Goal: Transaction & Acquisition: Book appointment/travel/reservation

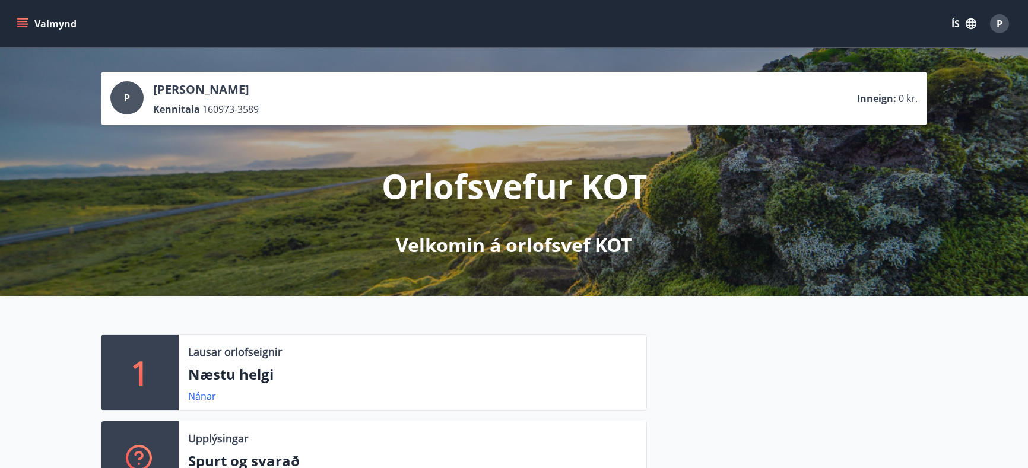
click at [997, 23] on span "P" at bounding box center [1000, 23] width 6 height 13
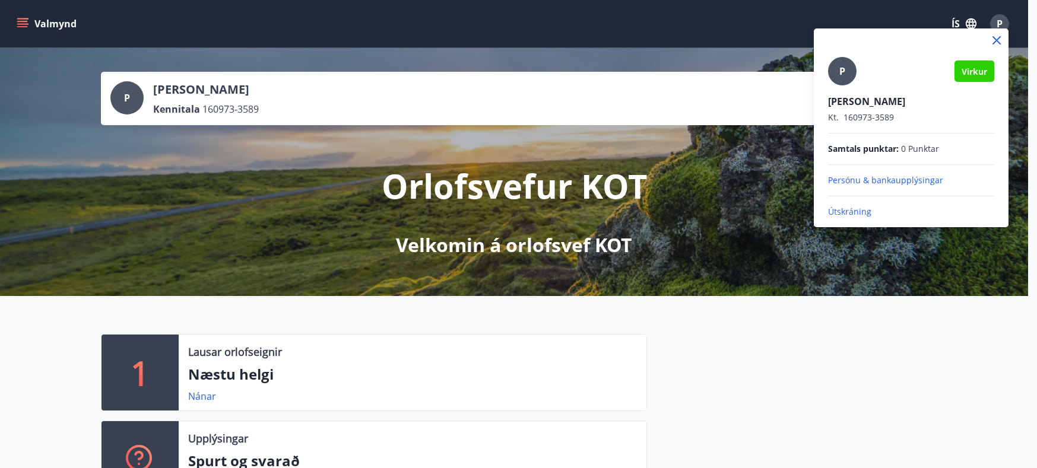
click at [906, 357] on div at bounding box center [518, 234] width 1037 height 468
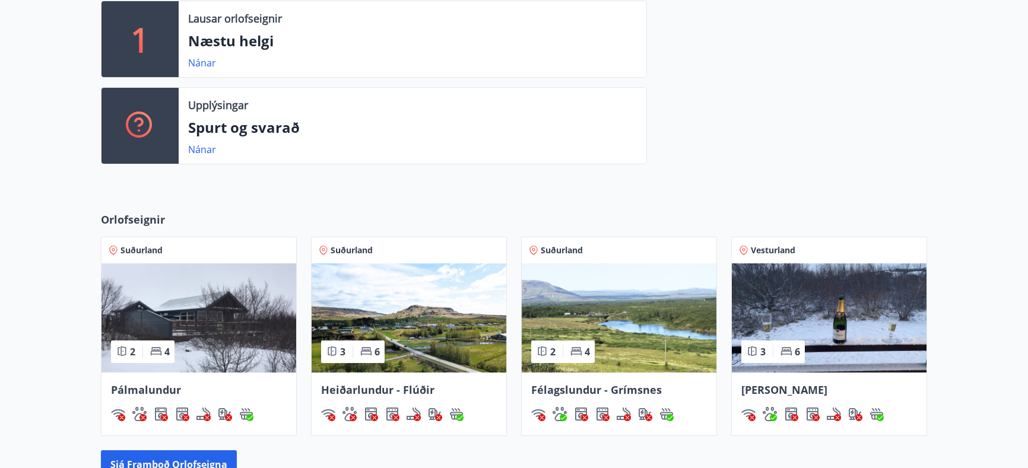
scroll to position [356, 0]
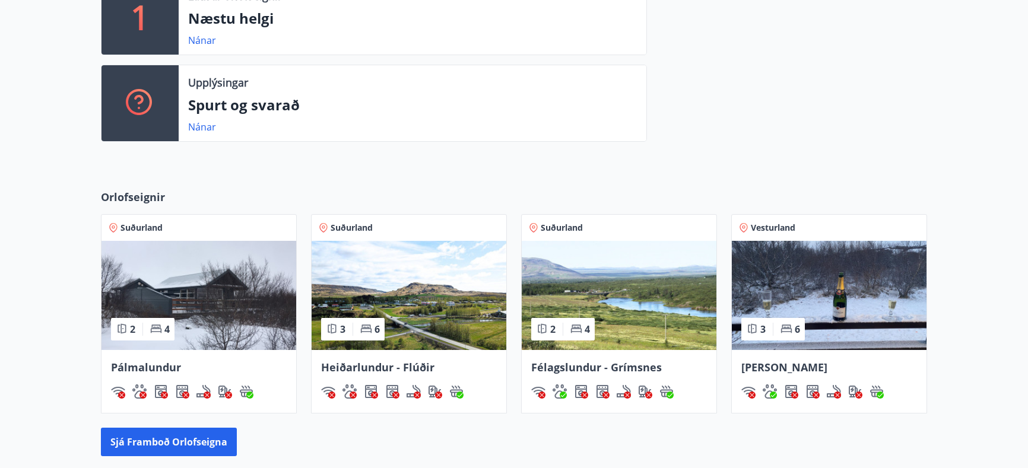
click at [638, 308] on img at bounding box center [619, 295] width 195 height 109
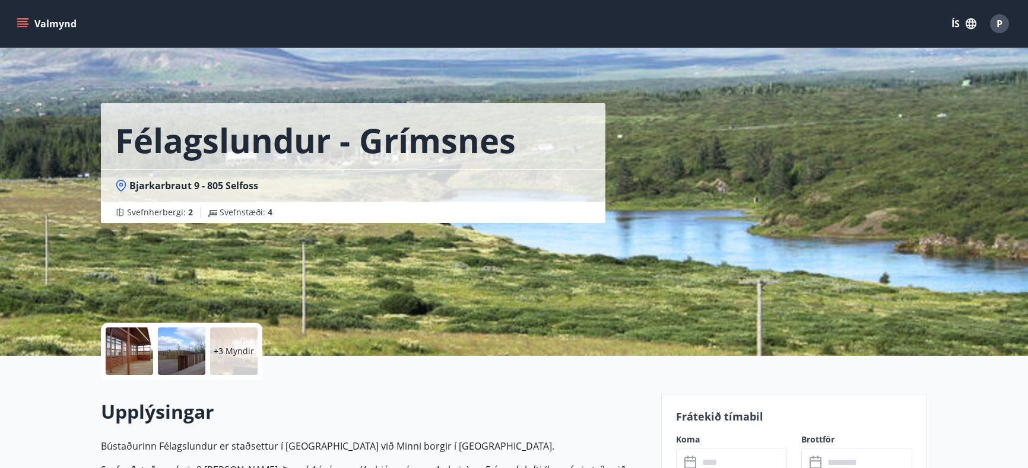
scroll to position [237, 0]
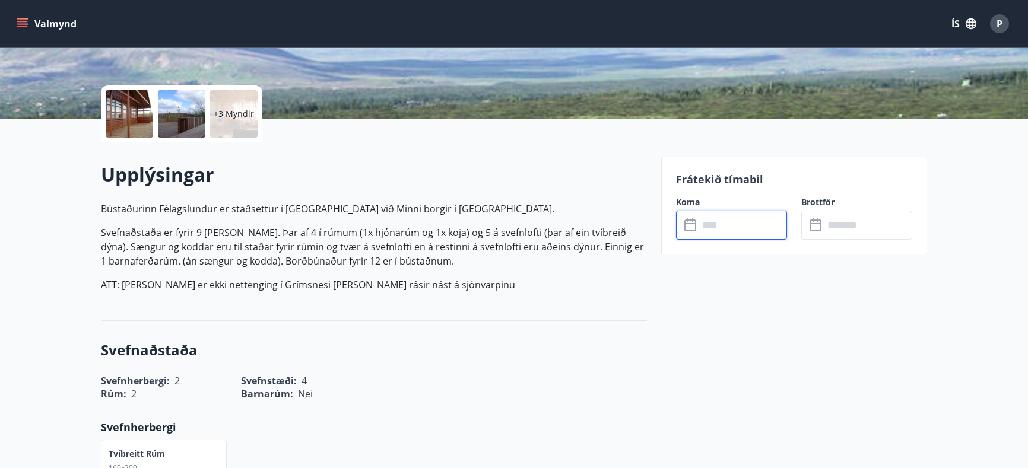
click at [700, 226] on input "text" at bounding box center [743, 225] width 88 height 29
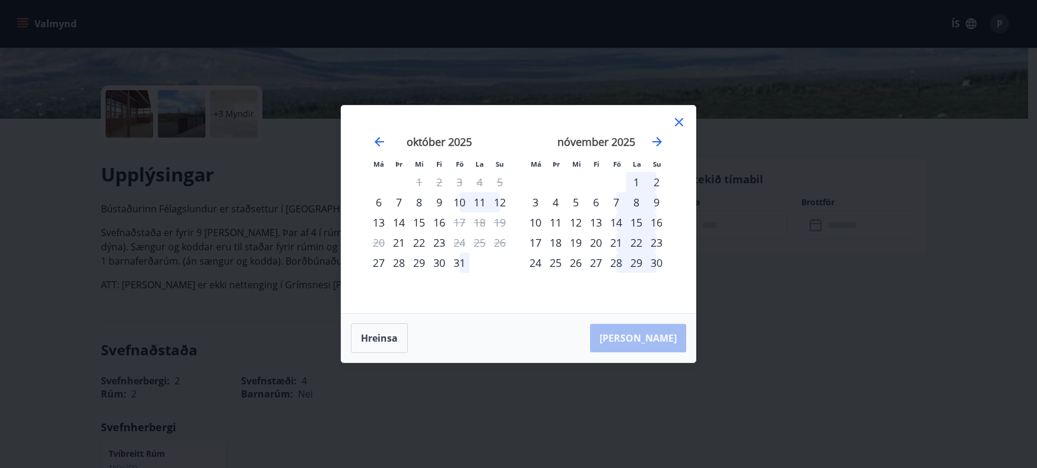
click at [455, 261] on div "31" at bounding box center [459, 263] width 20 height 20
click at [654, 180] on div "2" at bounding box center [656, 182] width 20 height 20
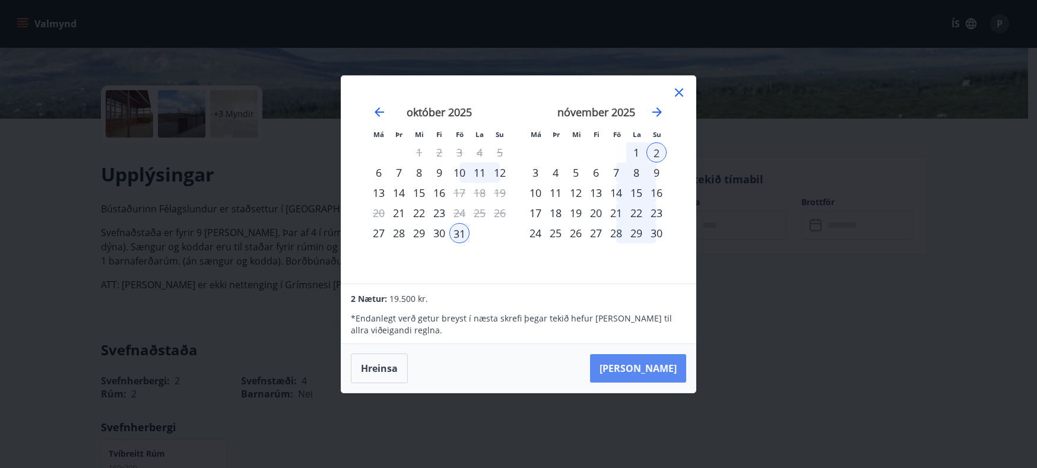
click at [660, 369] on button "[PERSON_NAME]" at bounding box center [638, 368] width 96 height 28
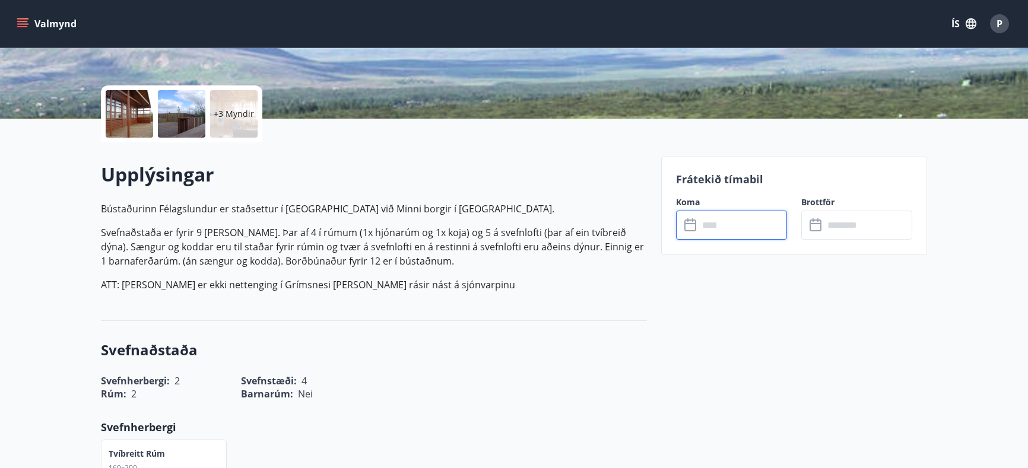
type input "******"
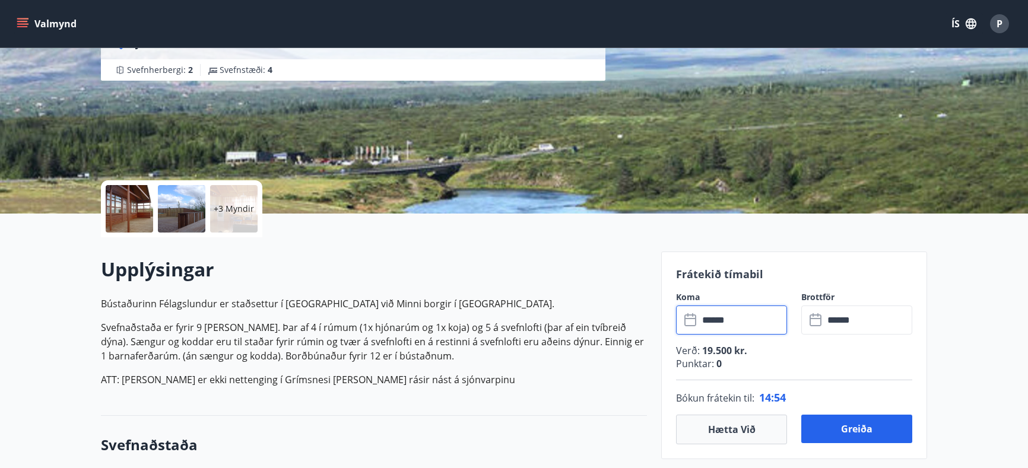
scroll to position [119, 0]
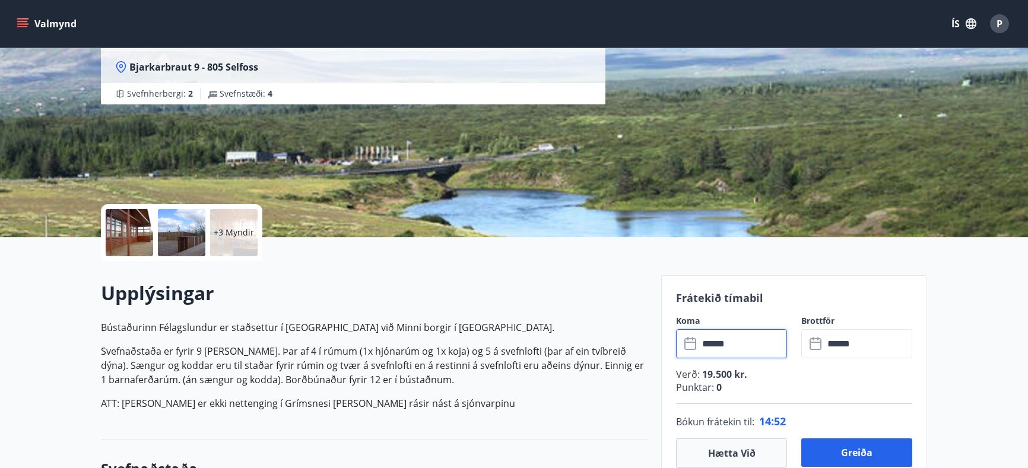
click at [11, 17] on div "Valmynd ÍS P" at bounding box center [514, 23] width 1028 height 47
click at [19, 17] on button "Valmynd" at bounding box center [47, 23] width 67 height 21
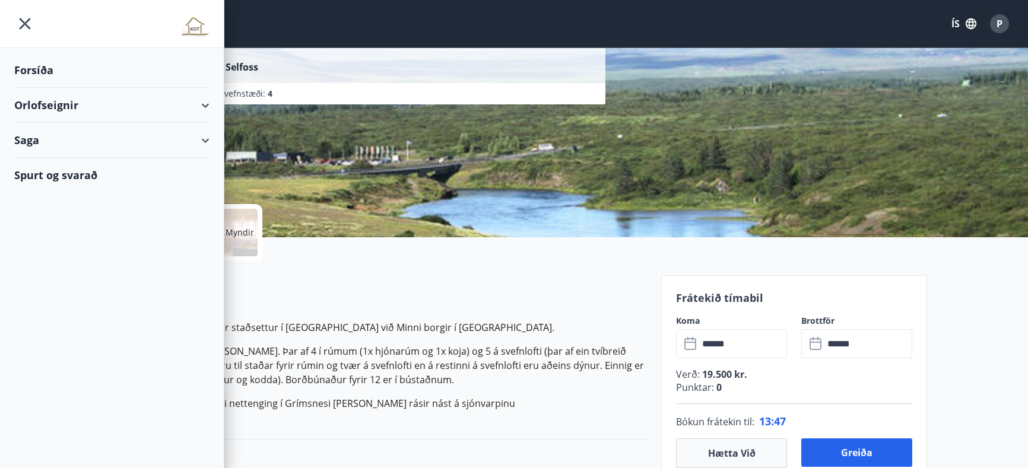
click at [570, 293] on h2 "Upplýsingar" at bounding box center [374, 293] width 546 height 26
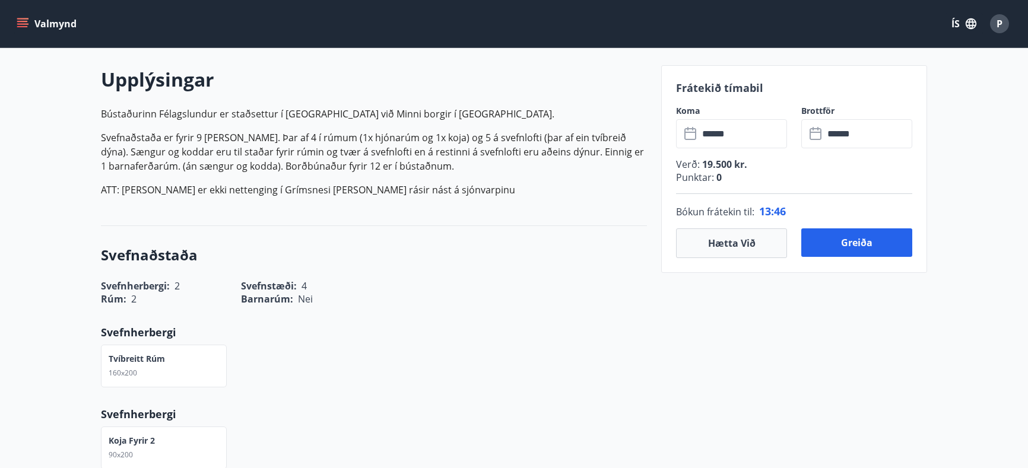
scroll to position [356, 0]
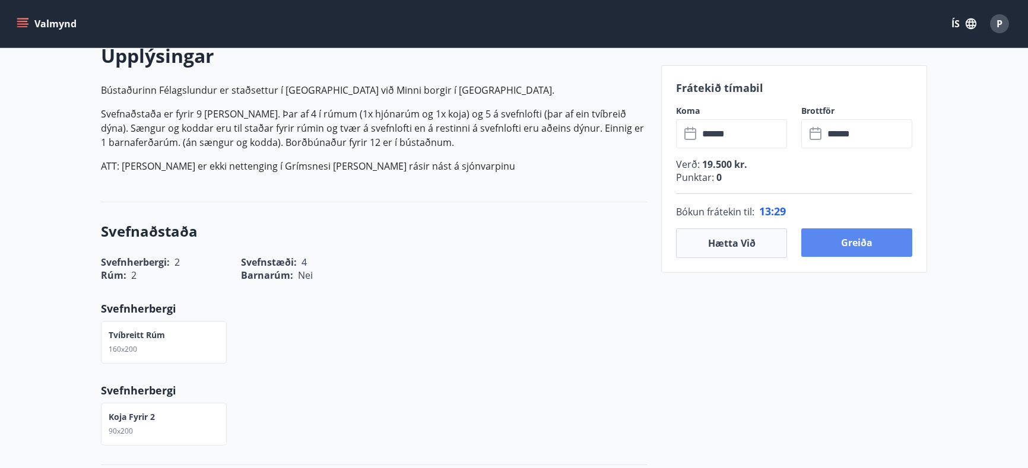
click at [855, 243] on button "Greiða" at bounding box center [856, 243] width 111 height 28
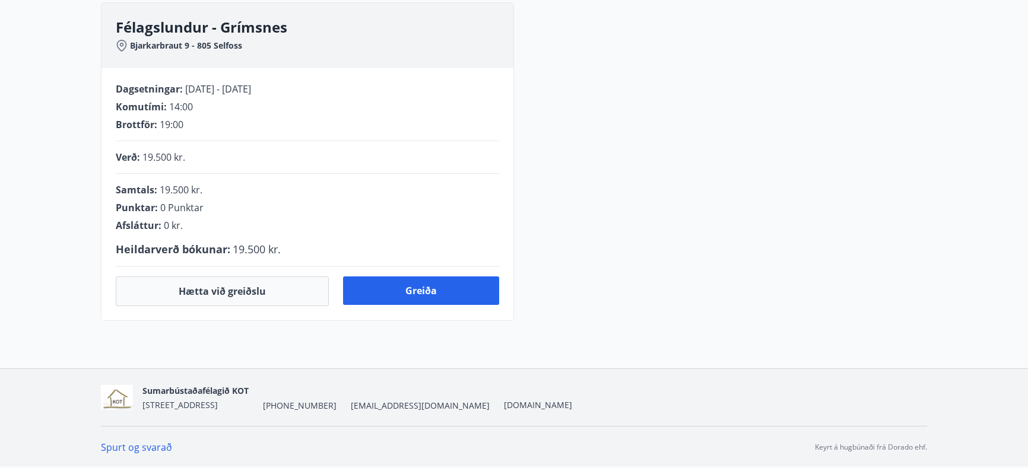
scroll to position [317, 0]
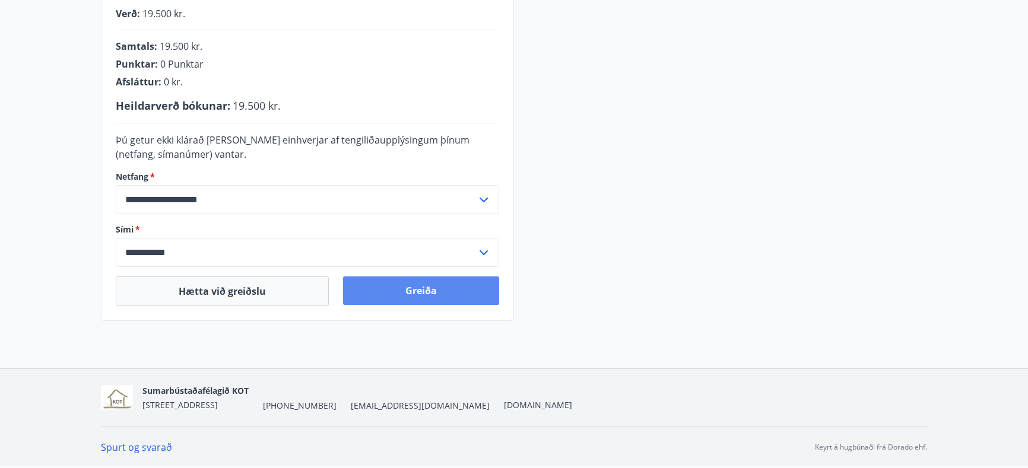
click at [430, 293] on button "Greiða" at bounding box center [421, 291] width 156 height 28
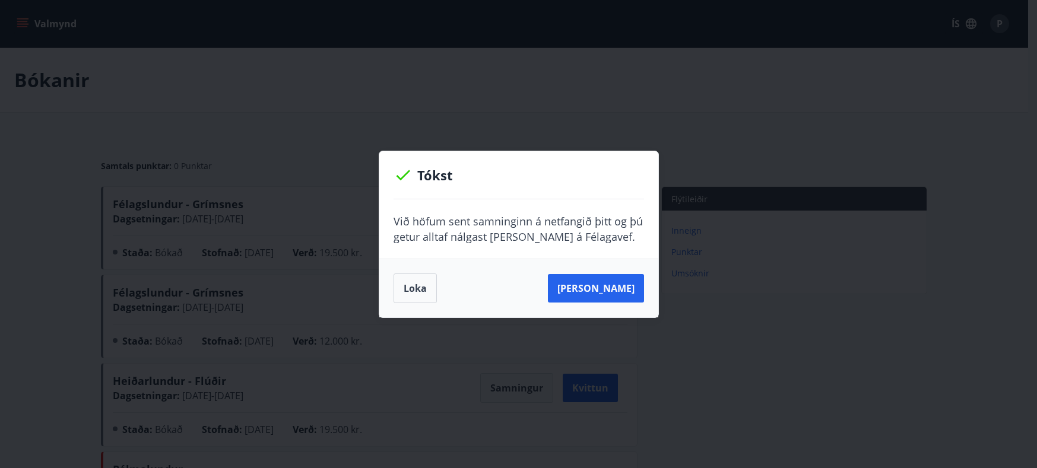
click at [407, 291] on button "Loka" at bounding box center [415, 289] width 43 height 30
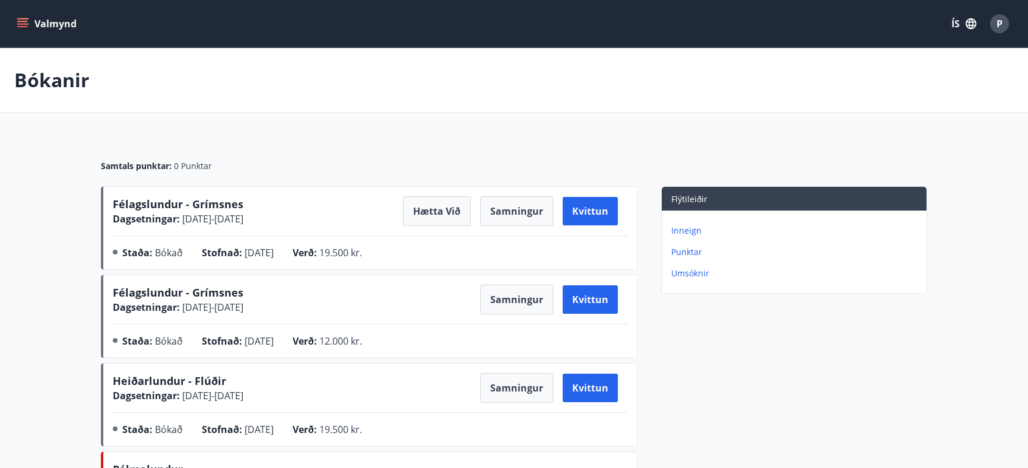
drag, startPoint x: 1019, startPoint y: 24, endPoint x: 1007, endPoint y: 24, distance: 11.9
click at [1019, 24] on div "Valmynd ÍS P" at bounding box center [514, 23] width 1028 height 47
click at [1000, 21] on span "P" at bounding box center [1000, 23] width 6 height 13
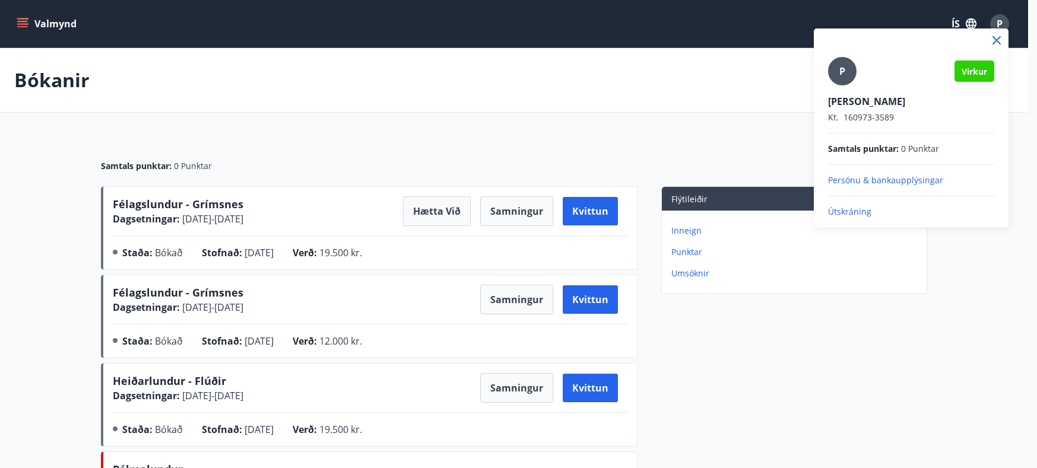
click at [858, 213] on p "Útskráning" at bounding box center [911, 212] width 166 height 12
